Goal: Task Accomplishment & Management: Manage account settings

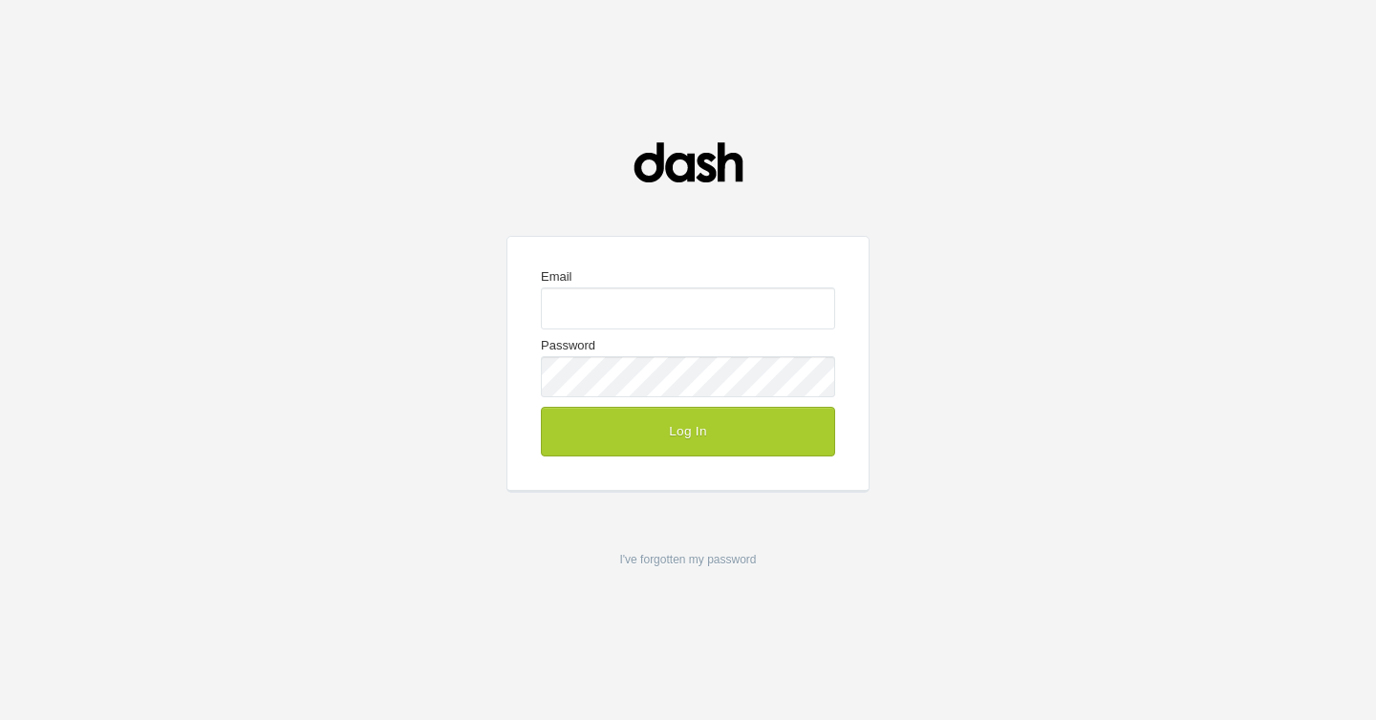
type input "matthew@dashcreative.ca"
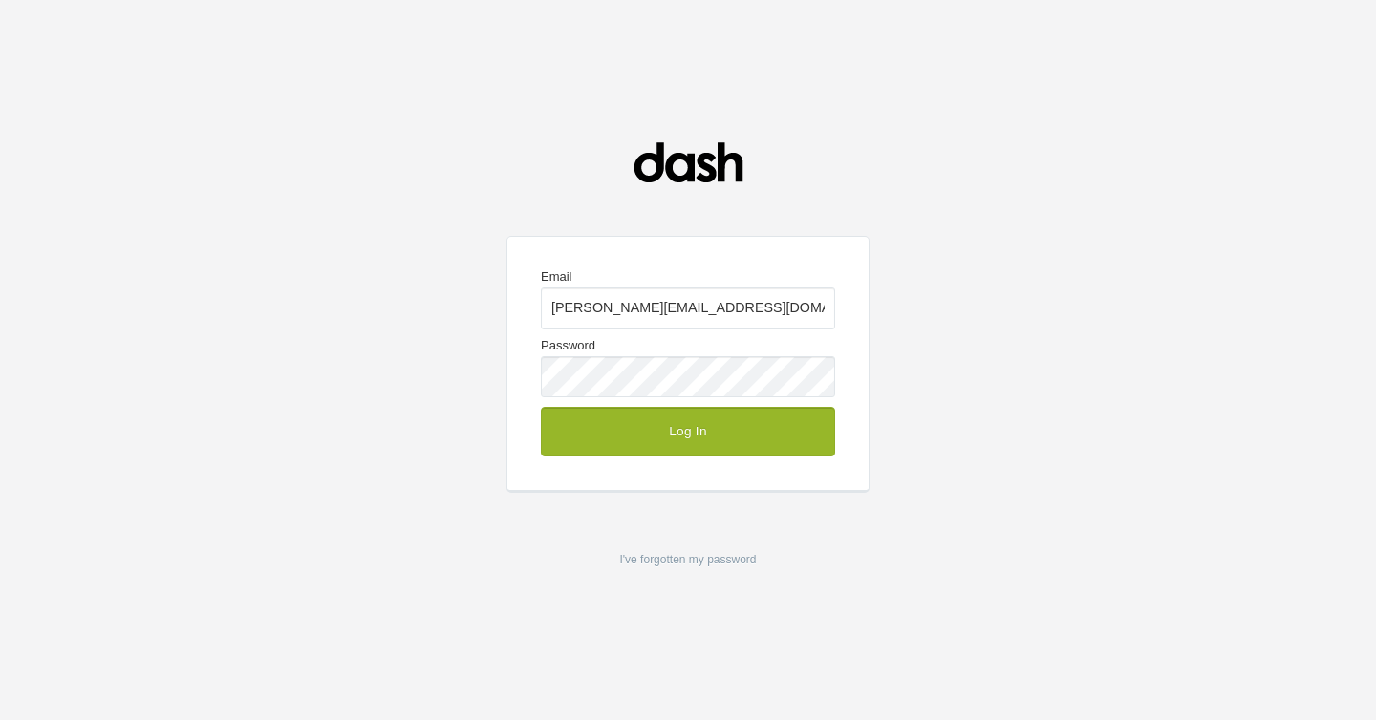
click at [665, 421] on button "Log In" at bounding box center [688, 432] width 294 height 50
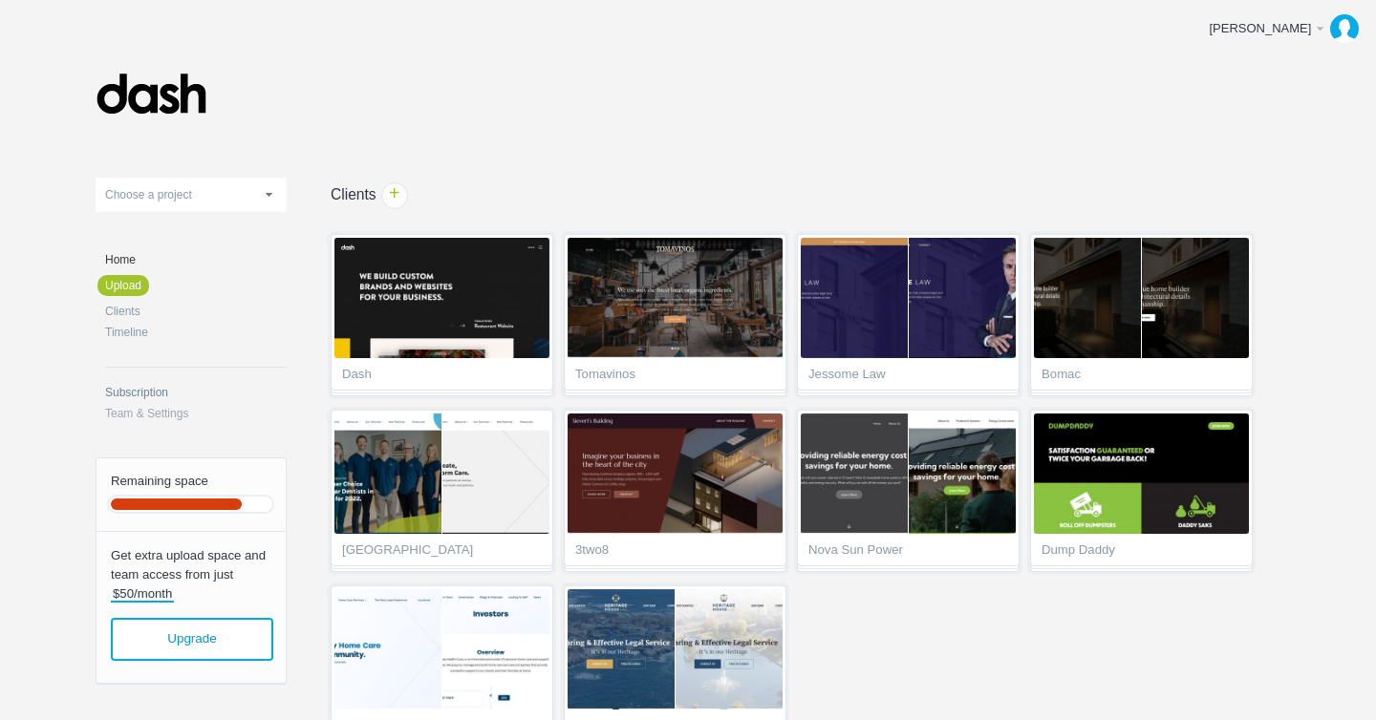
click at [151, 390] on link "Subscription" at bounding box center [195, 392] width 181 height 11
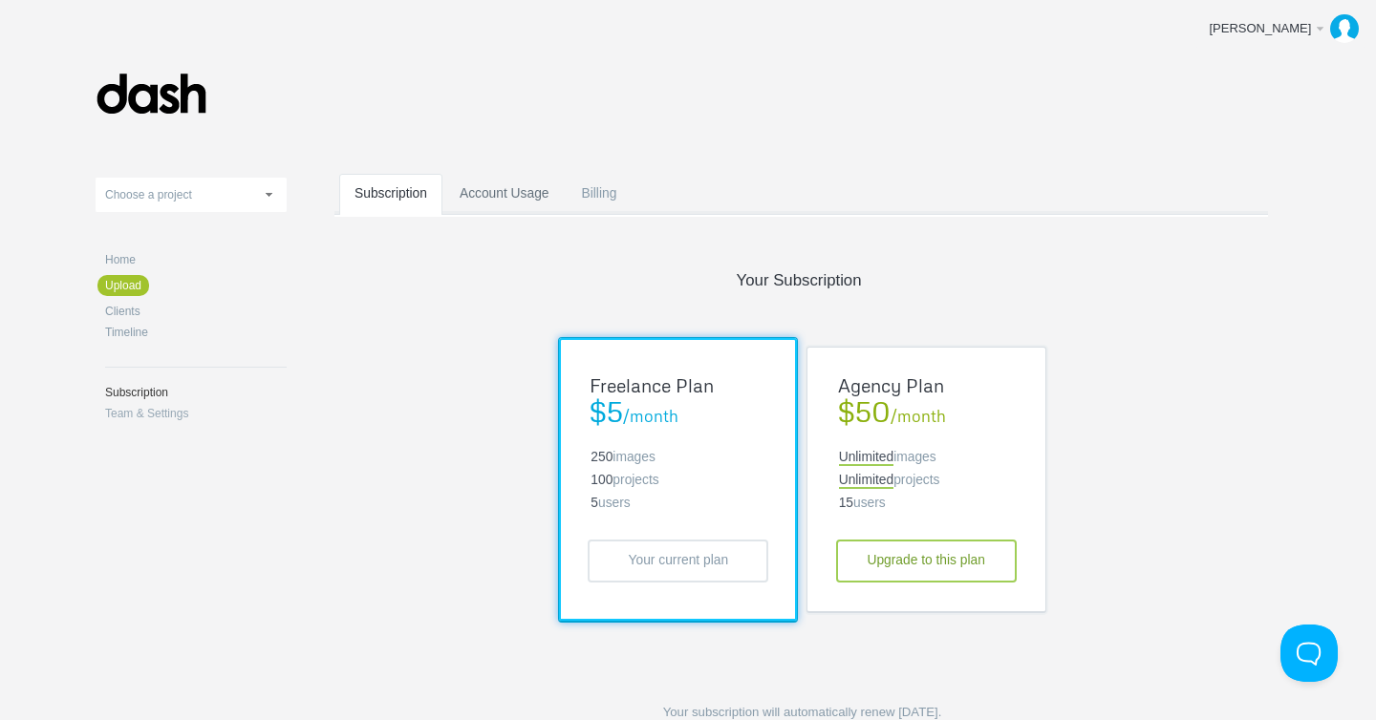
click at [522, 198] on link "Account Usage" at bounding box center [504, 211] width 120 height 75
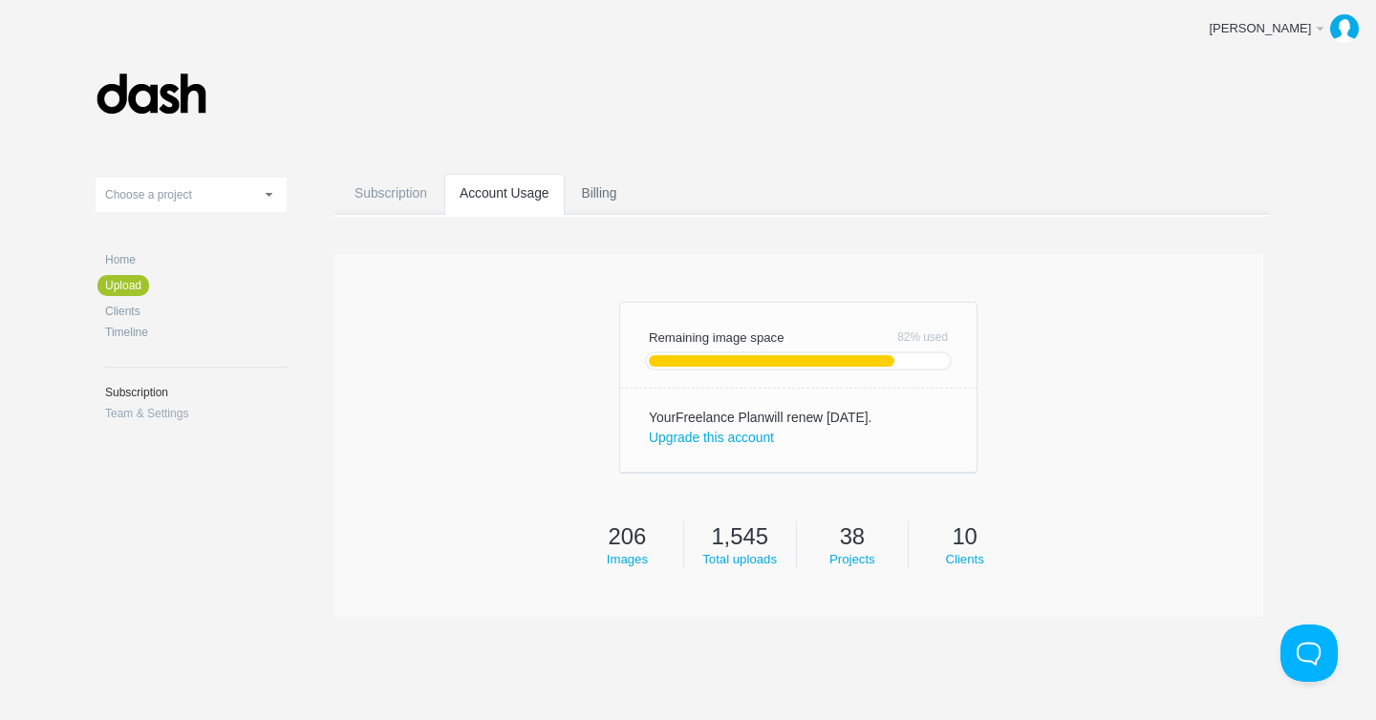
click at [600, 198] on link "Billing" at bounding box center [599, 211] width 66 height 75
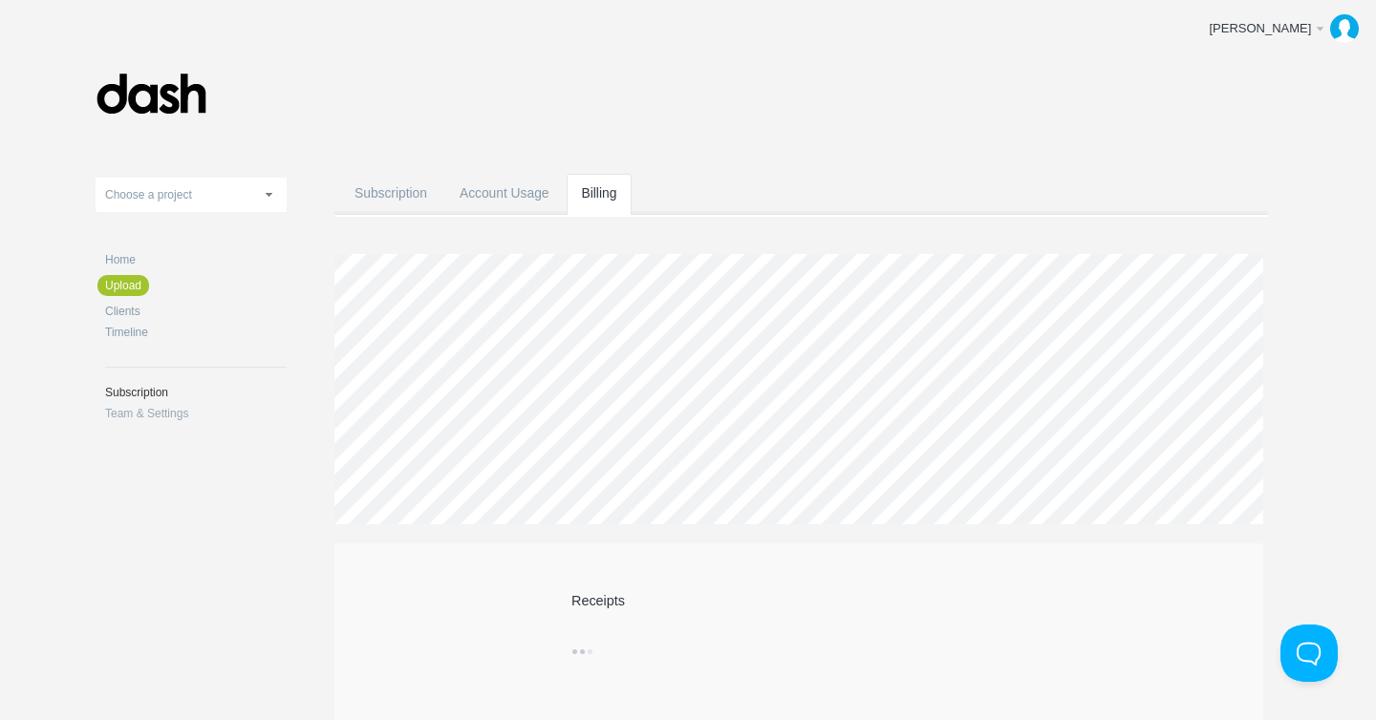
scroll to position [53, 0]
